Goal: Information Seeking & Learning: Learn about a topic

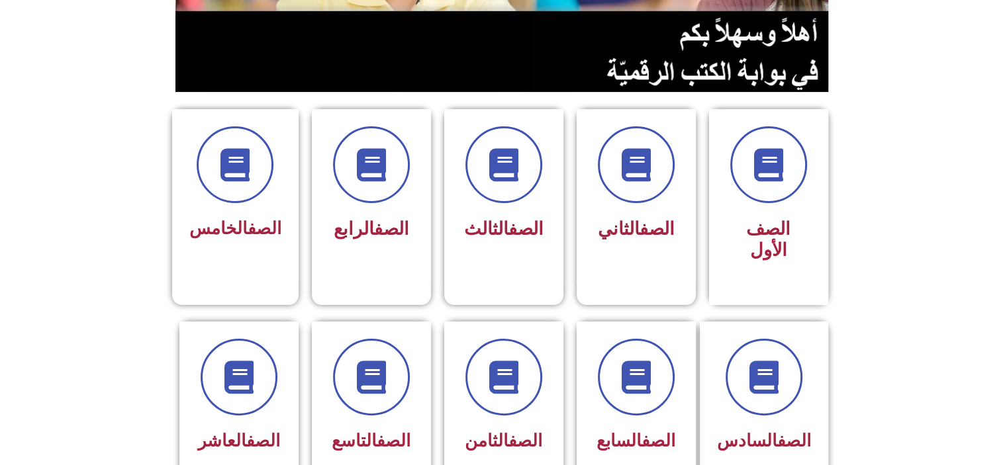
scroll to position [265, 0]
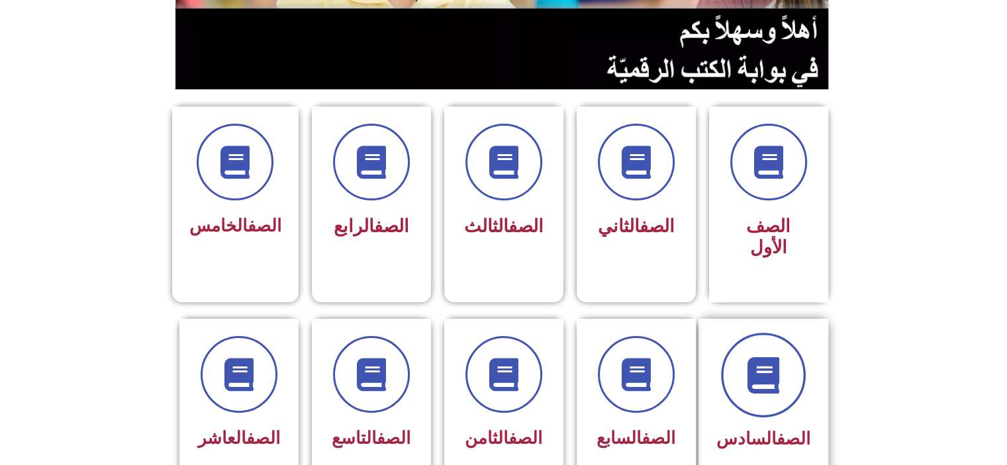
click at [747, 367] on span at bounding box center [763, 375] width 85 height 85
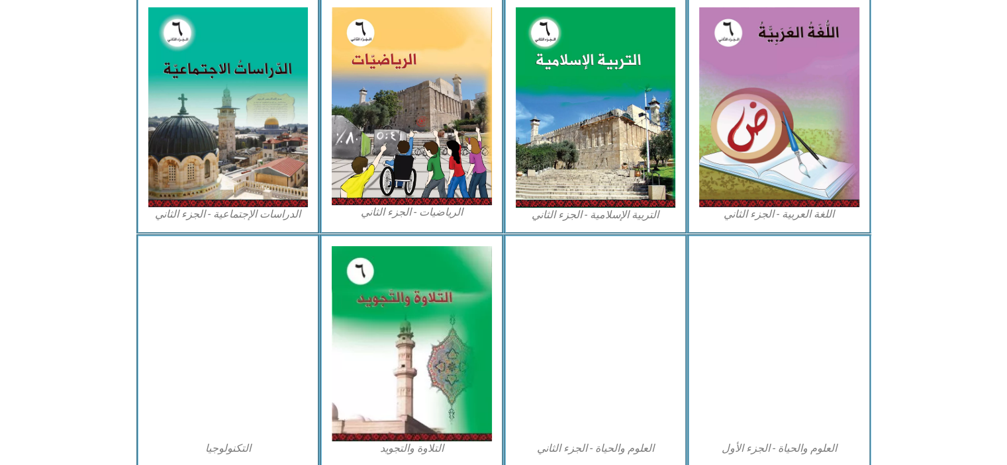
scroll to position [662, 0]
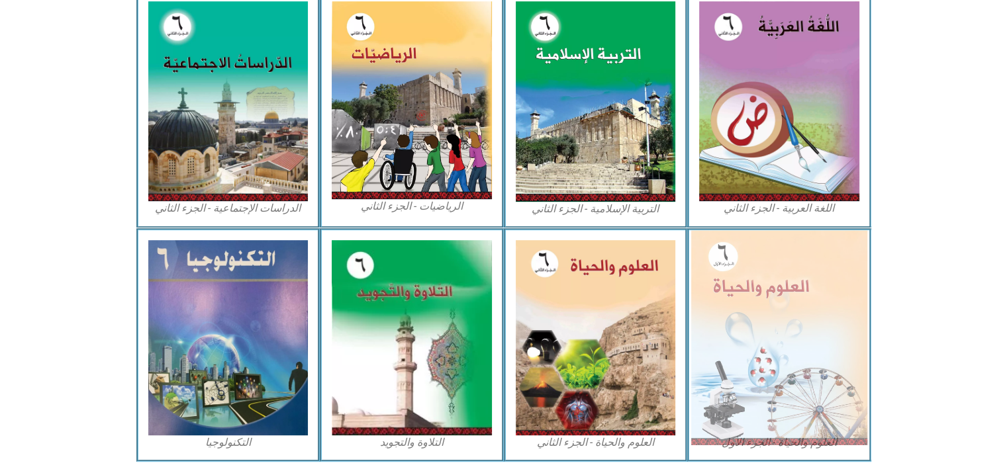
click at [744, 318] on img at bounding box center [779, 337] width 176 height 215
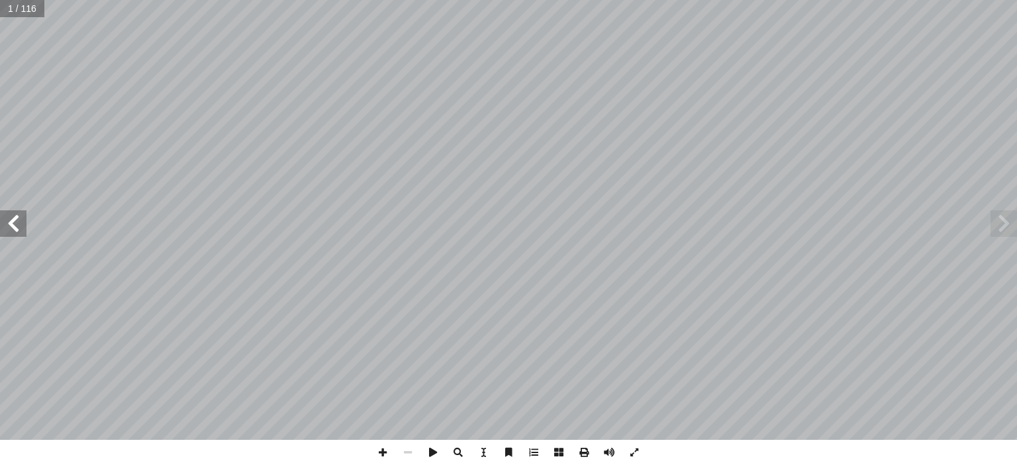
click at [14, 221] on span at bounding box center [13, 224] width 26 height 26
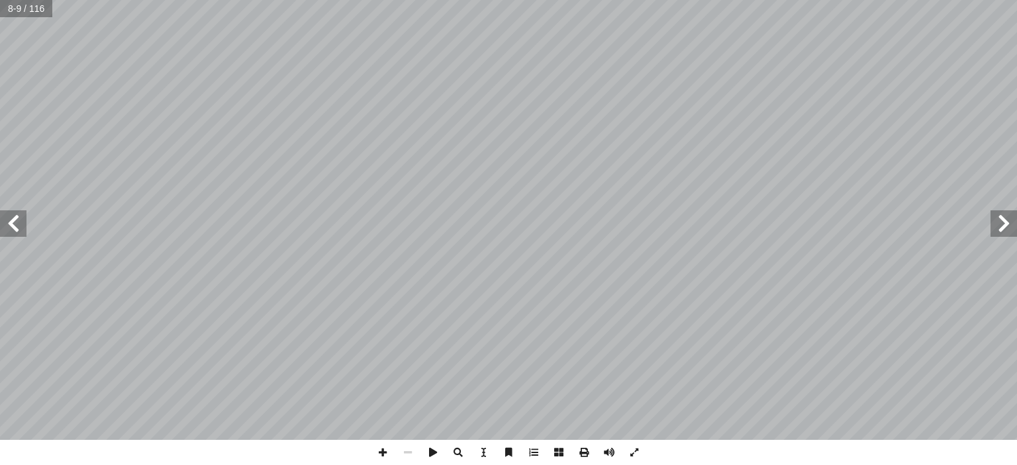
click at [14, 221] on span at bounding box center [13, 224] width 26 height 26
click at [379, 454] on span at bounding box center [382, 452] width 25 height 25
click at [383, 454] on span at bounding box center [382, 452] width 25 height 25
click at [381, 458] on span at bounding box center [382, 452] width 25 height 25
click at [1012, 121] on html "الصفحة الرئيسية الصف الأول الصف الثاني الصف الثالث الصف الرابع الصف الخامس الصف…" at bounding box center [508, 60] width 1017 height 121
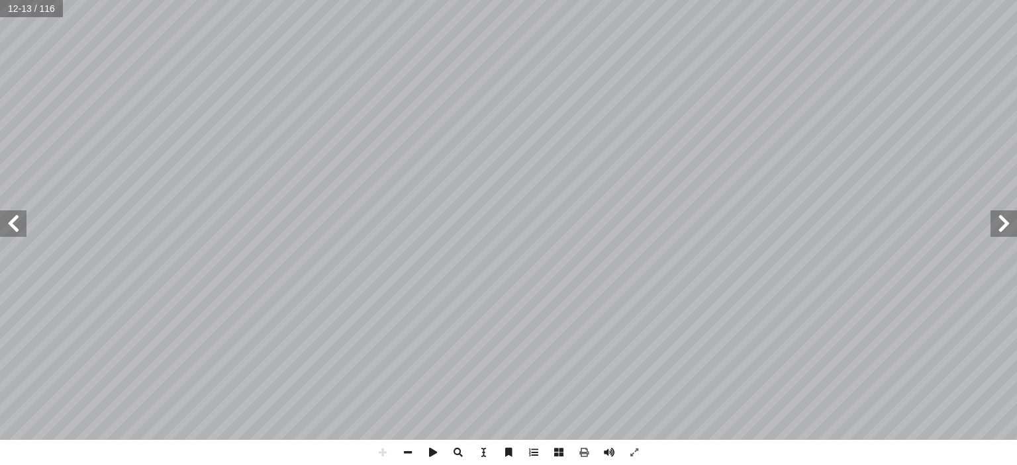
click at [693, 0] on html "الصفحة الرئيسية الصف الأول الصف الثاني الصف الثالث الصف الرابع الصف الخامس الصف…" at bounding box center [508, 60] width 1017 height 121
click at [534, 121] on html "الصفحة الرئيسية الصف الأول الصف الثاني الصف الثالث الصف الرابع الصف الخامس الصف…" at bounding box center [508, 60] width 1017 height 121
click at [524, 452] on div "٨ ة َّ كائنات مجهري :) ١ نشاط ( شاهد؟ أ � � رة، ماذ ّ كب ُ لم � دة ثم بالعدسة ّ…" at bounding box center [508, 232] width 1017 height 465
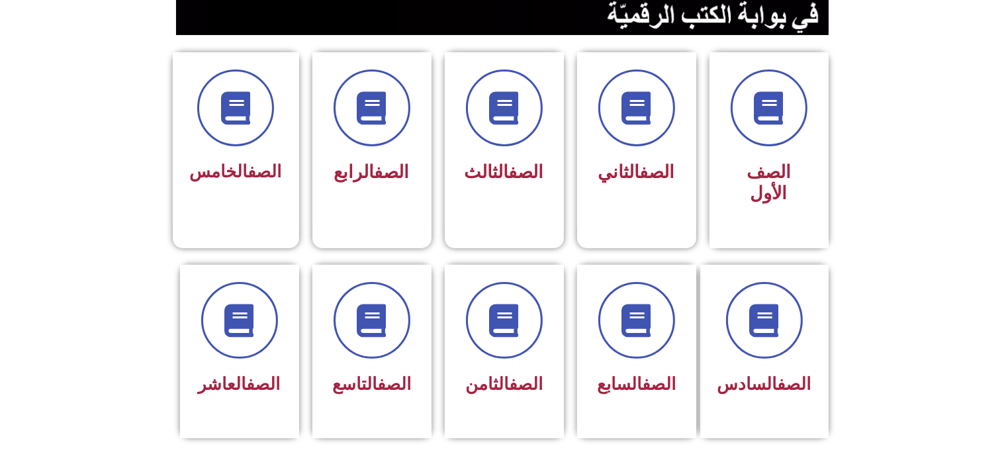
scroll to position [344, 0]
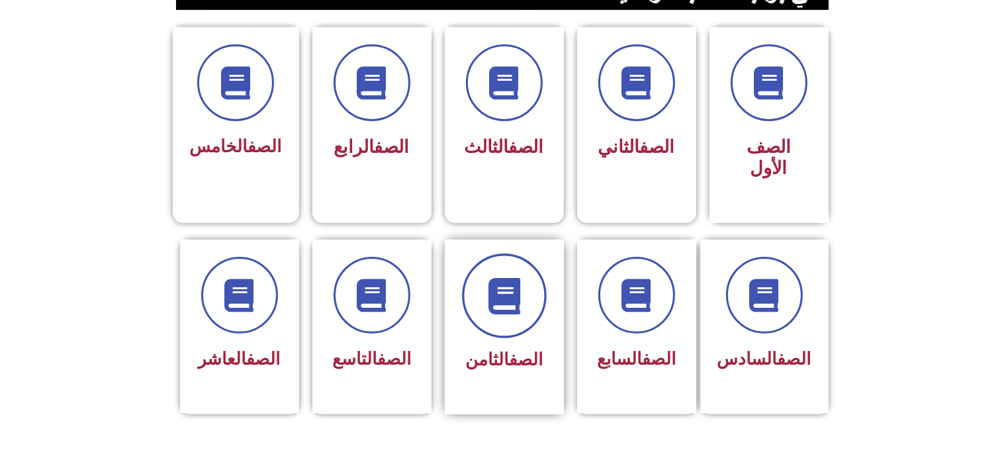
click at [503, 304] on span at bounding box center [504, 296] width 85 height 85
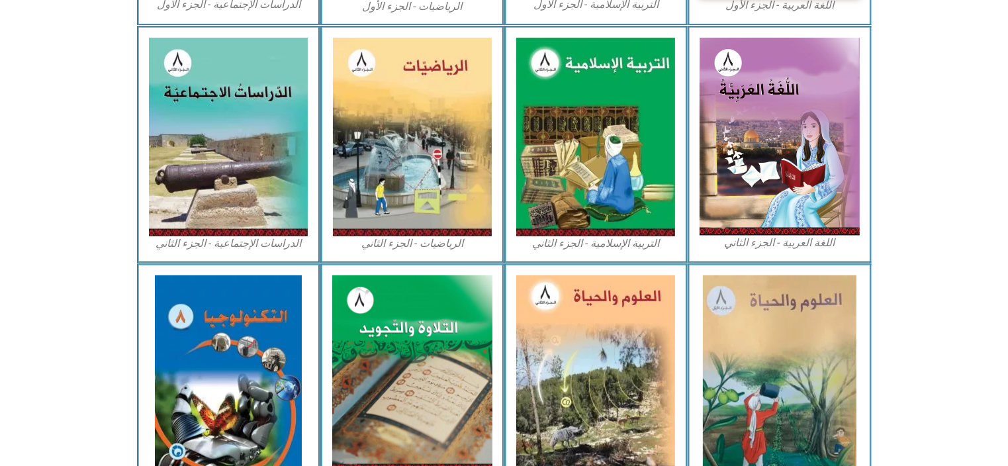
scroll to position [662, 0]
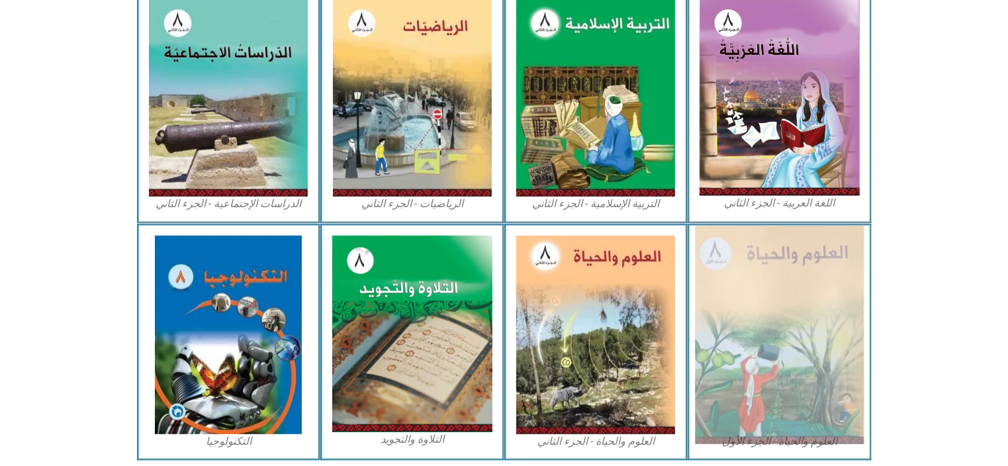
click at [808, 309] on img at bounding box center [779, 335] width 169 height 218
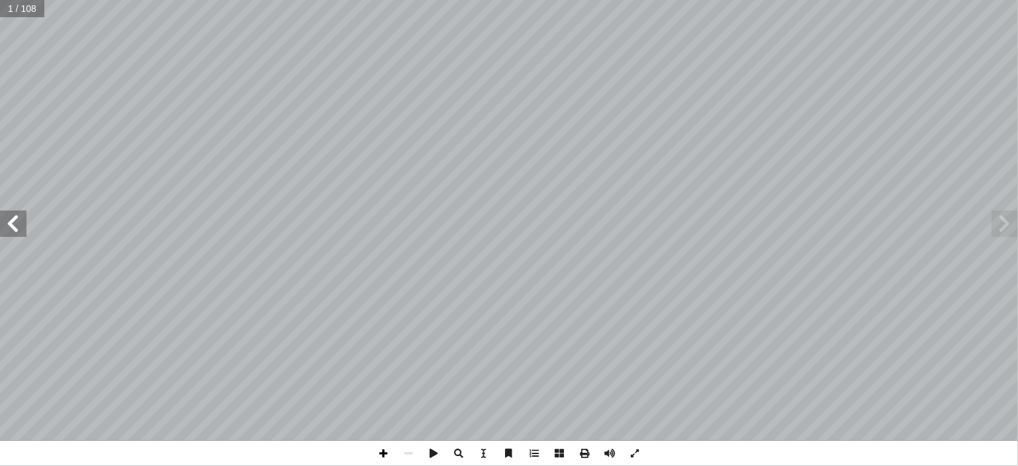
click at [384, 455] on span at bounding box center [383, 453] width 25 height 25
click at [21, 222] on span at bounding box center [13, 224] width 26 height 26
click at [15, 7] on input "text" at bounding box center [26, 8] width 52 height 17
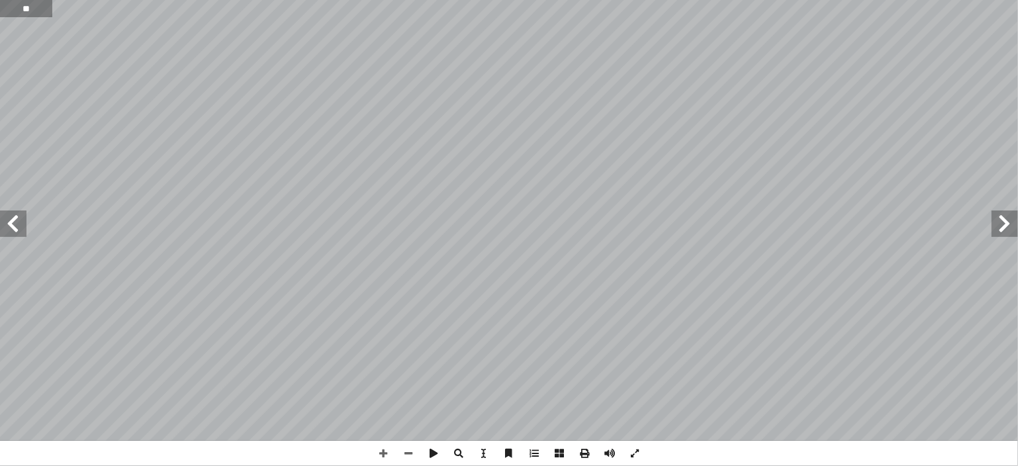
type input "**"
click at [22, 9] on input "text" at bounding box center [31, 8] width 63 height 17
type input "**"
click at [383, 450] on span at bounding box center [383, 453] width 25 height 25
click at [411, 450] on span at bounding box center [408, 453] width 25 height 25
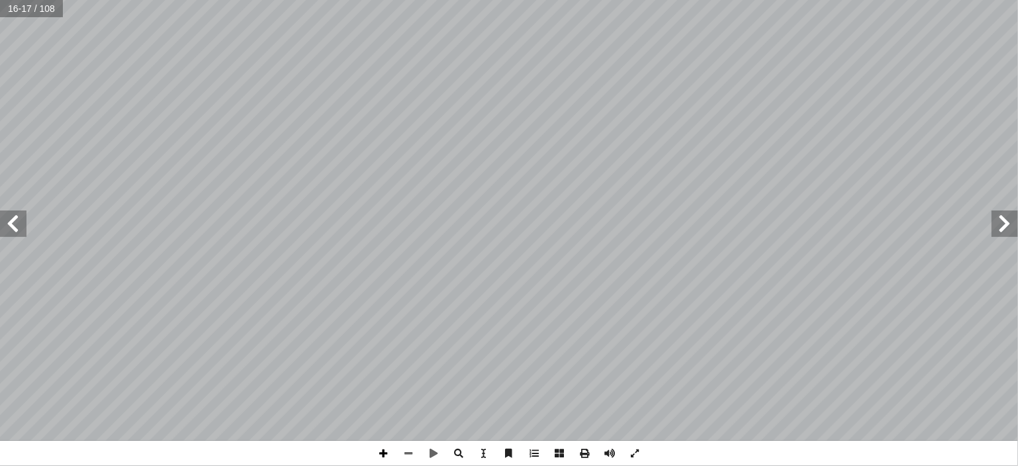
click at [378, 458] on span at bounding box center [383, 453] width 25 height 25
click at [276, 0] on html "الصفحة الرئيسية الصف الأول الصف الثاني الصف الثالث الصف الرابع الصف الخامس الصف…" at bounding box center [509, 60] width 1018 height 121
click at [290, 0] on html "الصفحة الرئيسية الصف الأول الصف الثاني الصف الثالث الصف الرابع الصف الخامس الصف…" at bounding box center [508, 60] width 1016 height 121
click at [724, 121] on html "الصفحة الرئيسية الصف الأول الصف الثاني الصف الثالث الصف الرابع الصف الخامس الصف…" at bounding box center [508, 60] width 1016 height 121
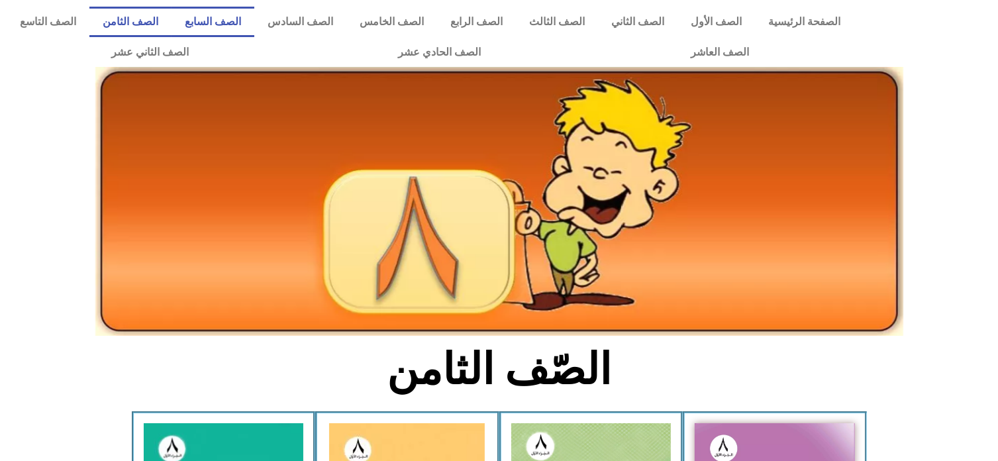
click at [250, 18] on link "الصف السابع" at bounding box center [212, 22] width 83 height 30
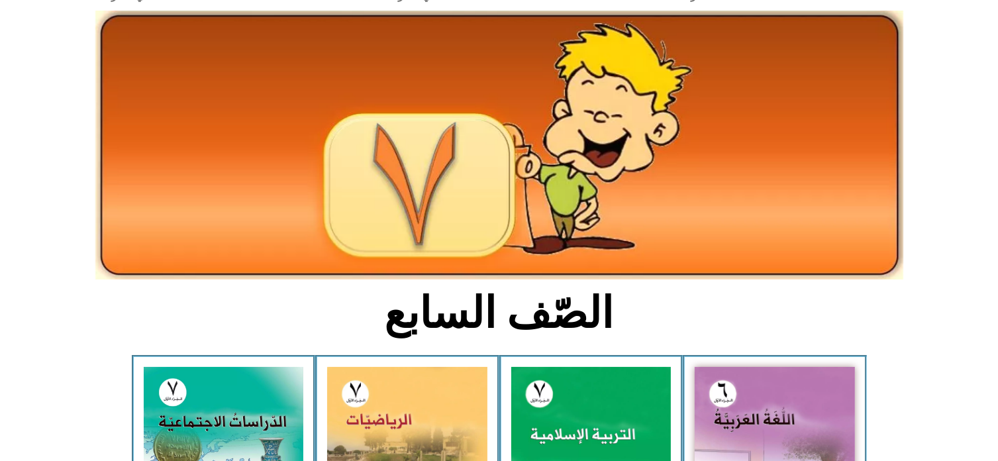
scroll to position [32, 0]
